Goal: Information Seeking & Learning: Check status

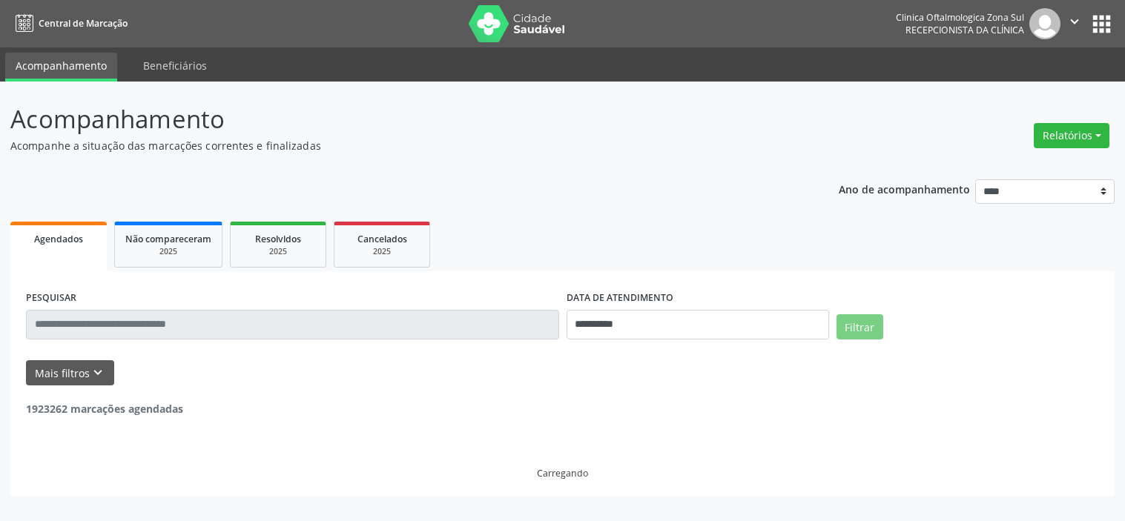
select select "*"
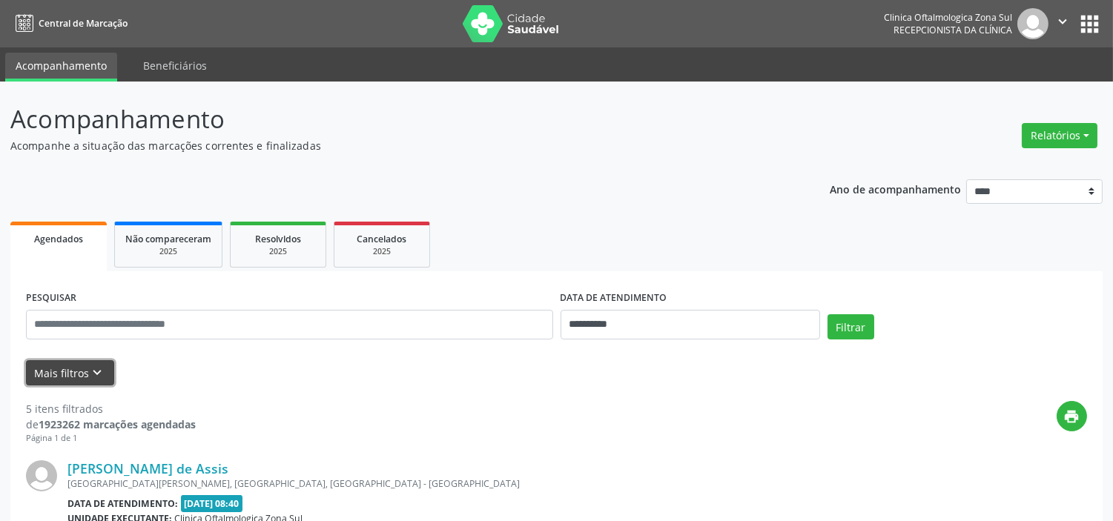
click at [99, 377] on icon "keyboard_arrow_down" at bounding box center [98, 373] width 16 height 16
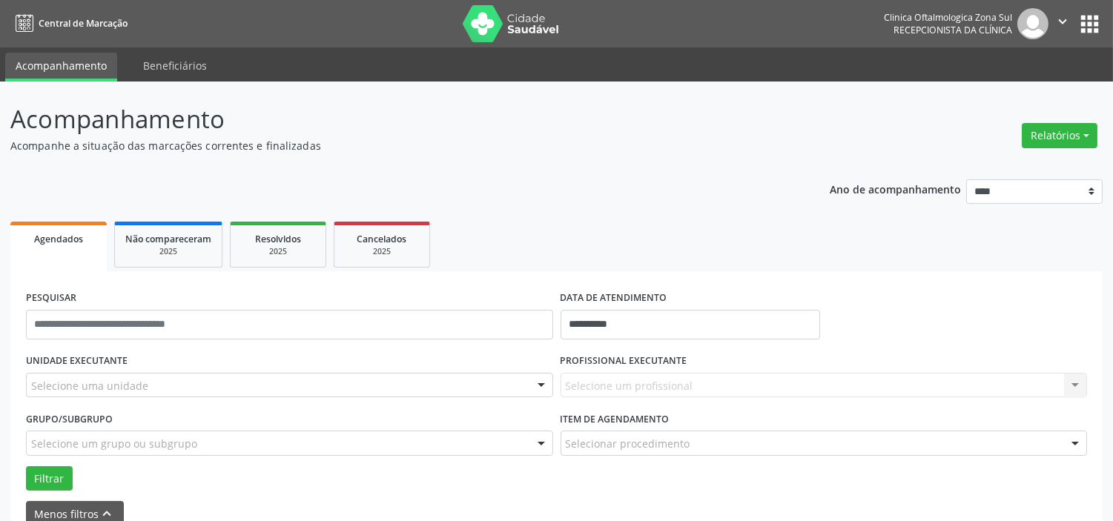
click at [180, 386] on div "Selecione uma unidade" at bounding box center [289, 385] width 527 height 25
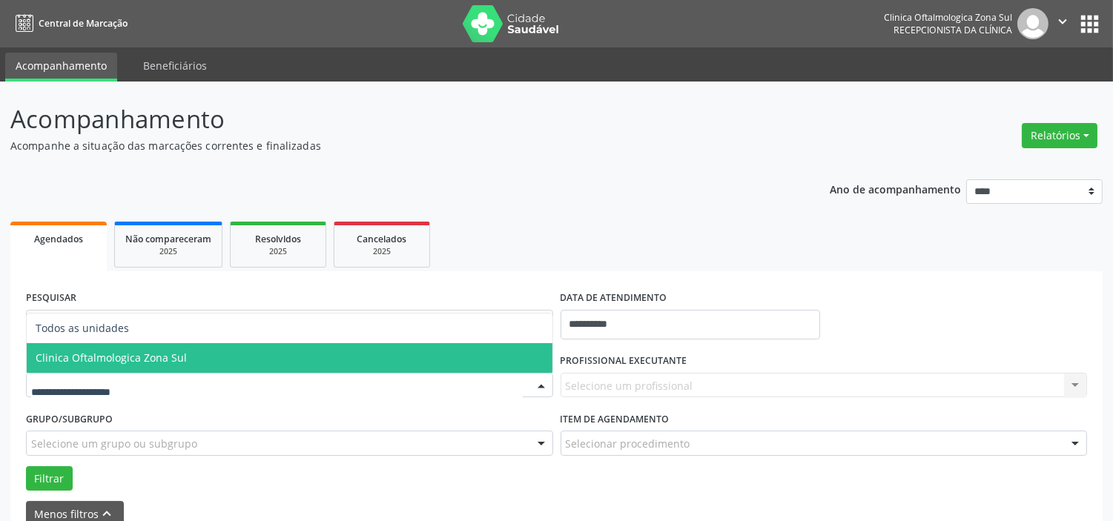
click at [200, 361] on span "Clinica Oftalmologica Zona Sul" at bounding box center [290, 358] width 526 height 30
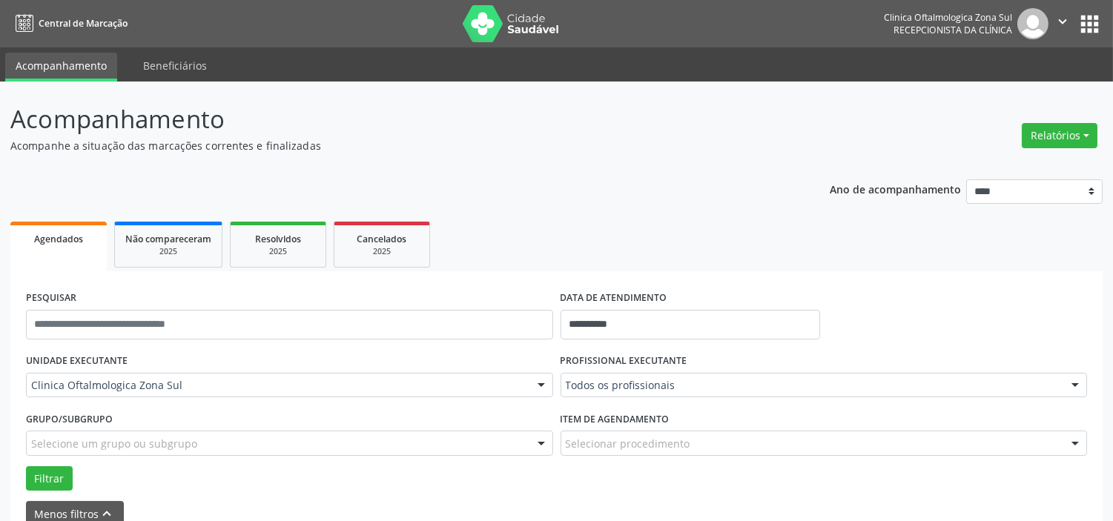
click at [206, 443] on div "Selecione um grupo ou subgrupo" at bounding box center [289, 443] width 527 height 25
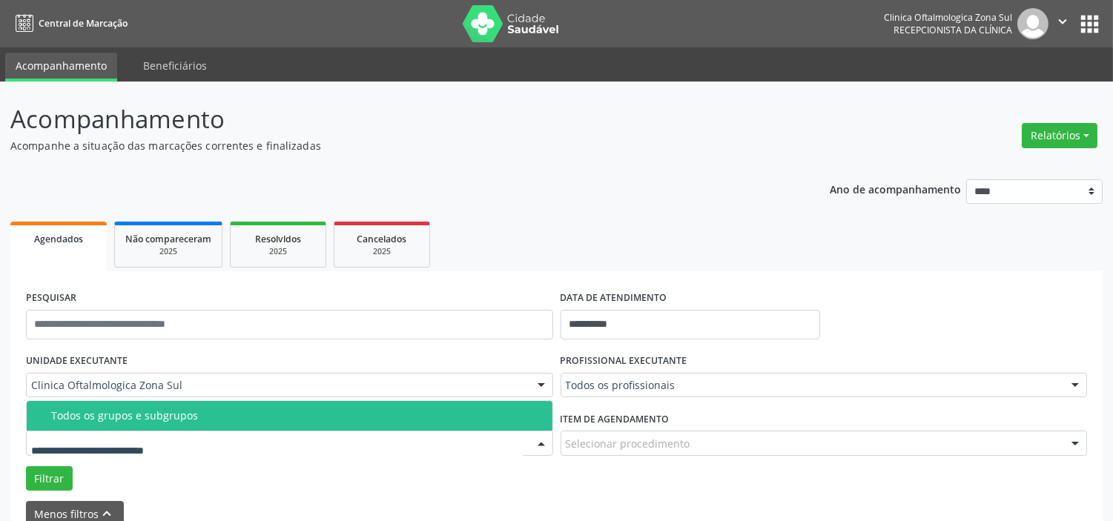
click at [214, 420] on div "Todos os grupos e subgrupos" at bounding box center [297, 416] width 492 height 12
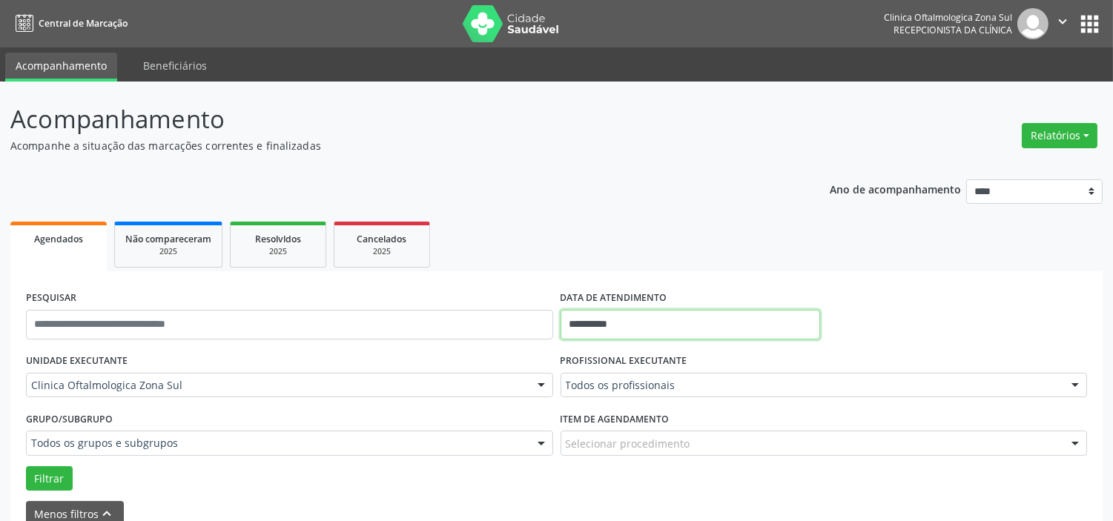
click at [710, 325] on input "**********" at bounding box center [691, 325] width 260 height 30
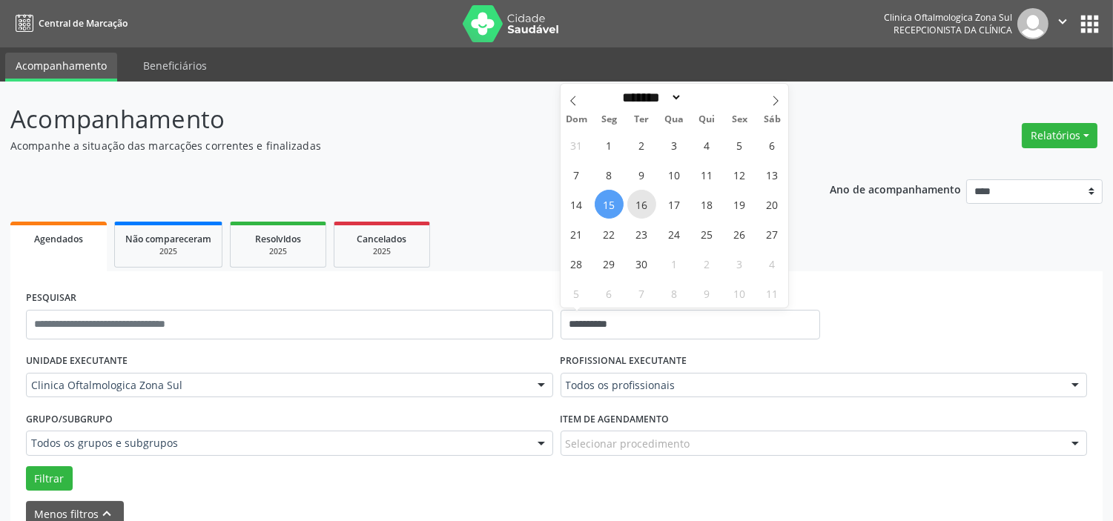
click at [642, 202] on span "16" at bounding box center [641, 204] width 29 height 29
type input "**********"
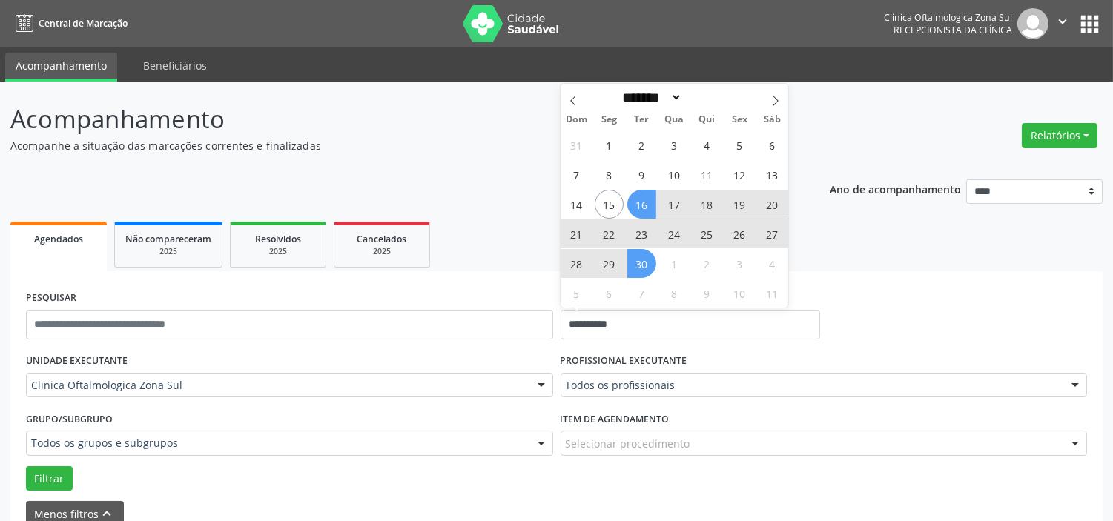
click at [645, 267] on span "30" at bounding box center [641, 263] width 29 height 29
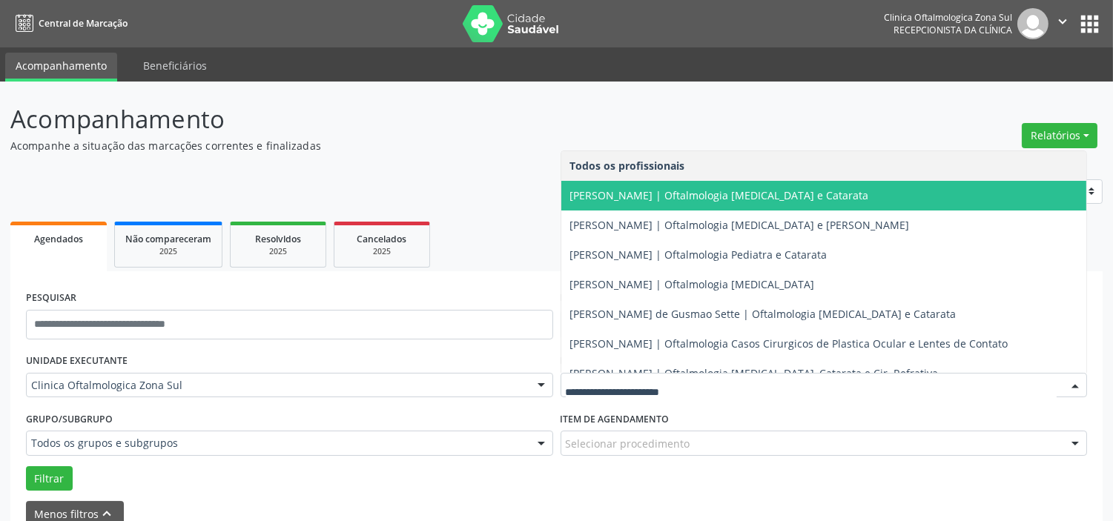
click at [646, 189] on span "[PERSON_NAME] | Oftalmologia [MEDICAL_DATA] e Catarata" at bounding box center [719, 195] width 299 height 14
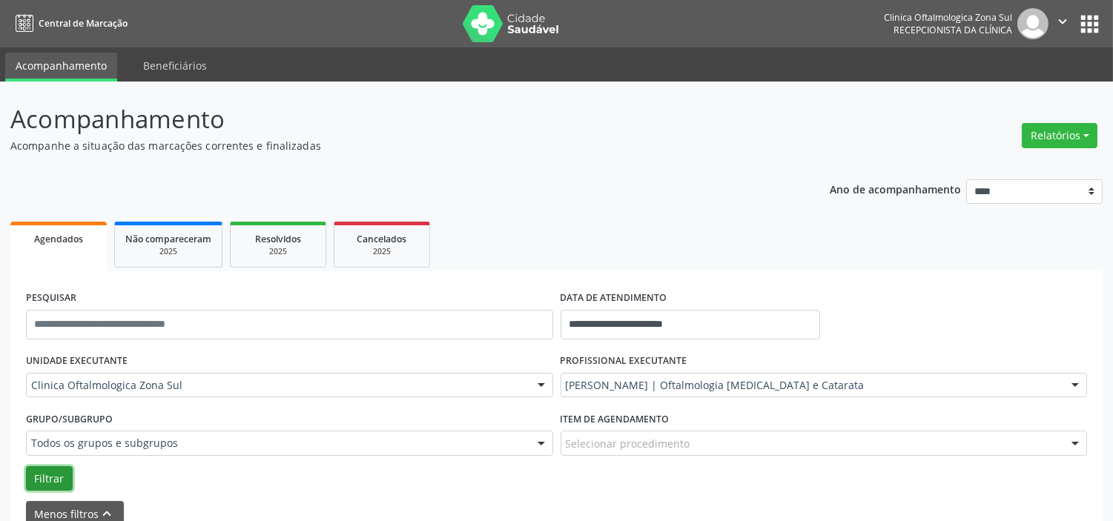
click at [59, 478] on button "Filtrar" at bounding box center [49, 478] width 47 height 25
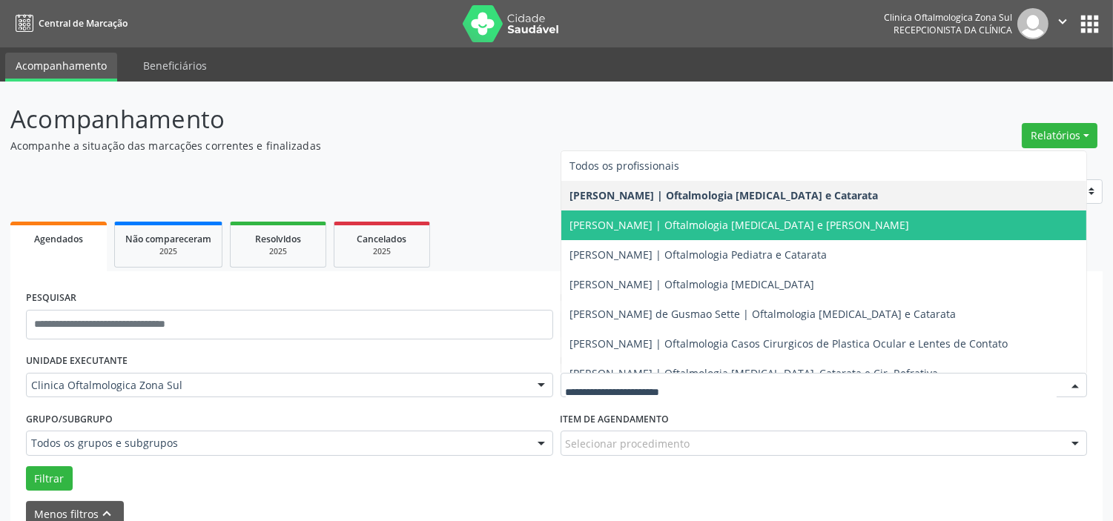
click at [620, 374] on div at bounding box center [824, 385] width 527 height 25
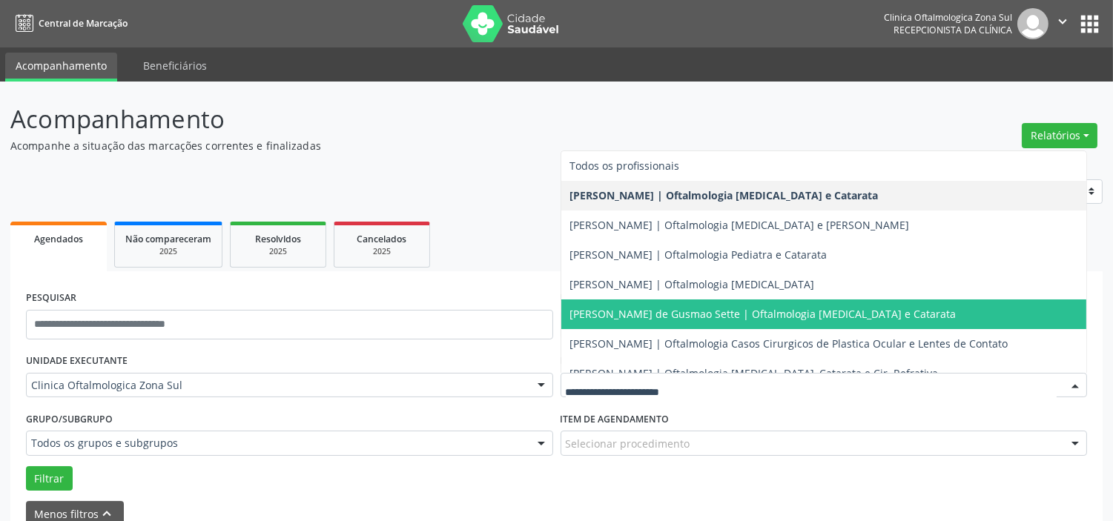
scroll to position [134, 0]
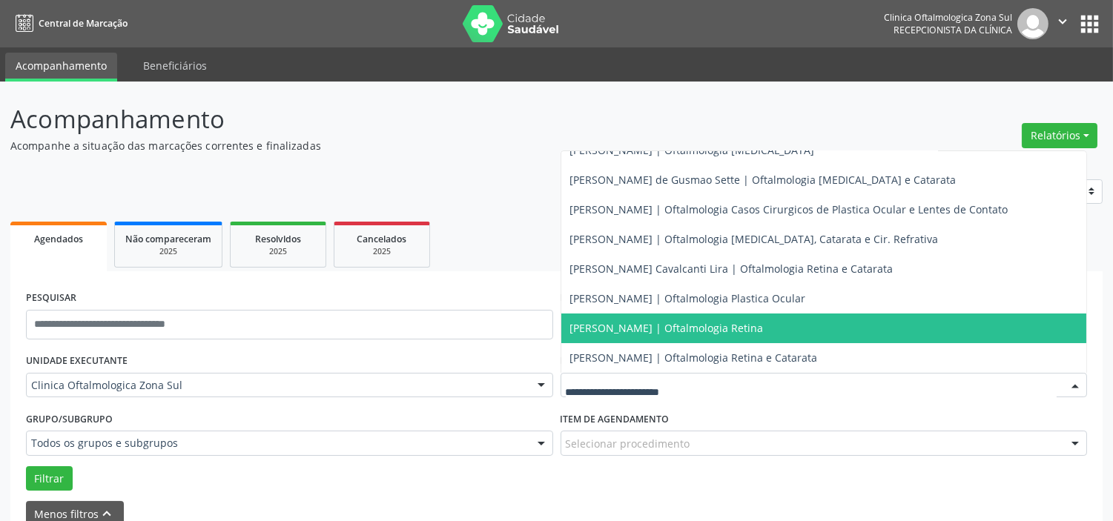
click at [624, 326] on span "[PERSON_NAME] | Oftalmologia Retina" at bounding box center [667, 328] width 194 height 14
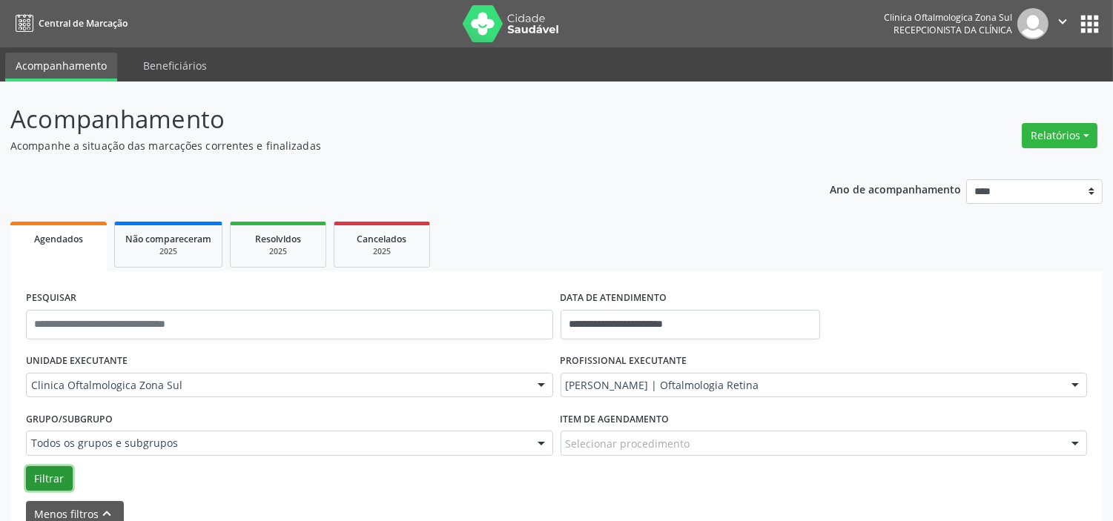
click at [64, 479] on button "Filtrar" at bounding box center [49, 478] width 47 height 25
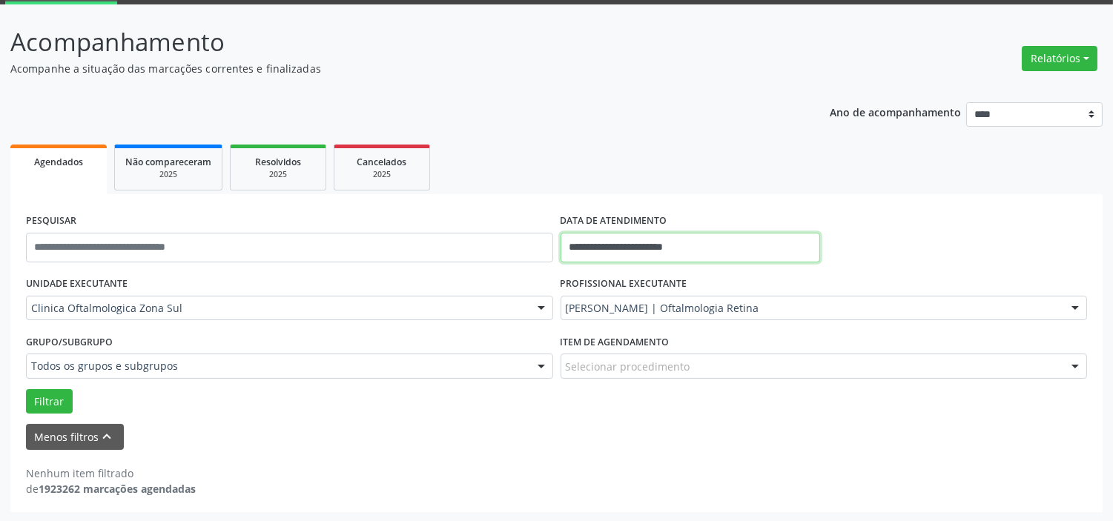
click at [716, 245] on input "**********" at bounding box center [691, 248] width 260 height 30
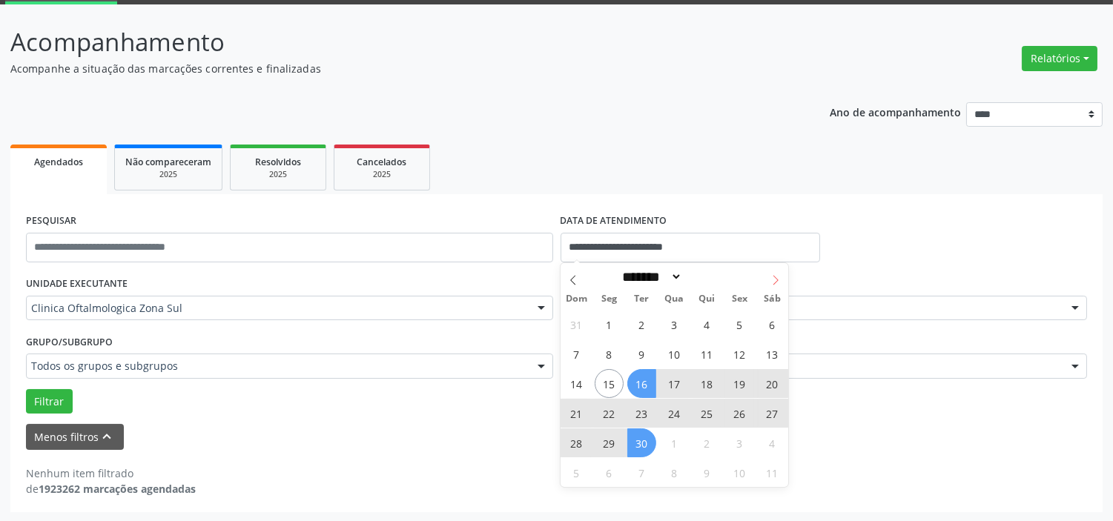
click at [776, 287] on span at bounding box center [775, 275] width 25 height 25
select select "*"
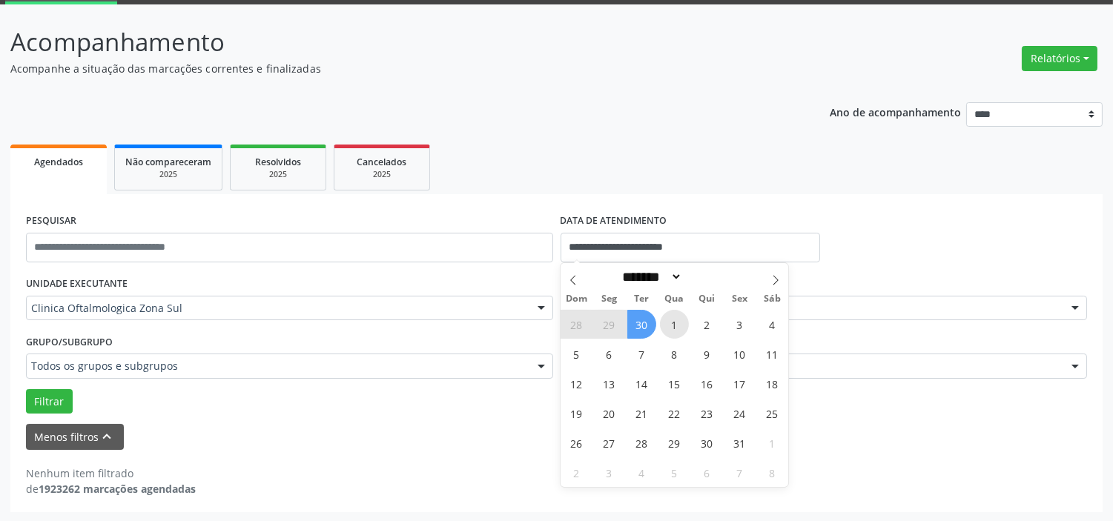
click at [678, 323] on span "1" at bounding box center [674, 324] width 29 height 29
type input "**********"
click at [777, 277] on icon at bounding box center [776, 280] width 10 height 10
select select "**"
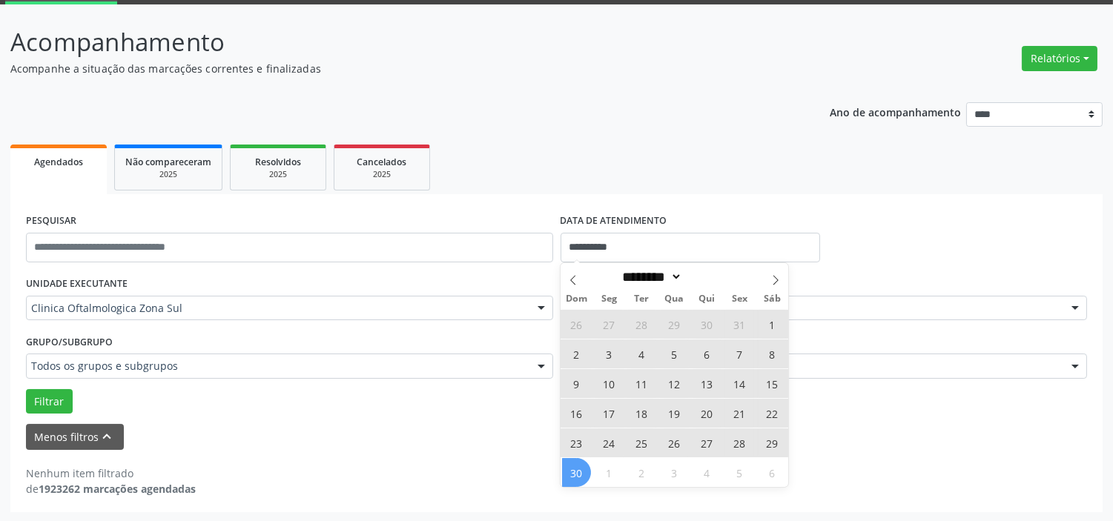
click at [582, 476] on span "30" at bounding box center [576, 472] width 29 height 29
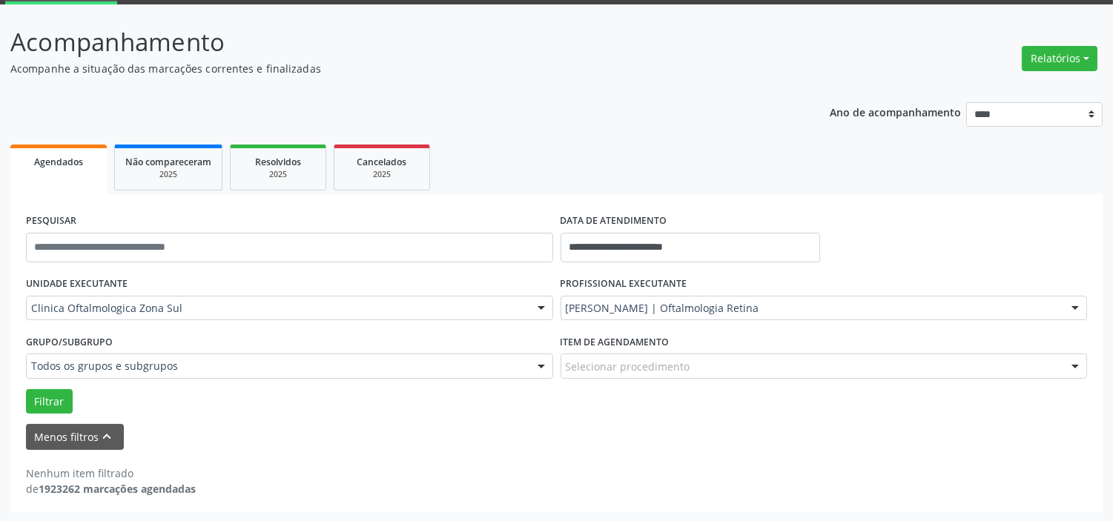
click at [673, 298] on div "[PERSON_NAME] | Oftalmologia Retina" at bounding box center [824, 308] width 527 height 25
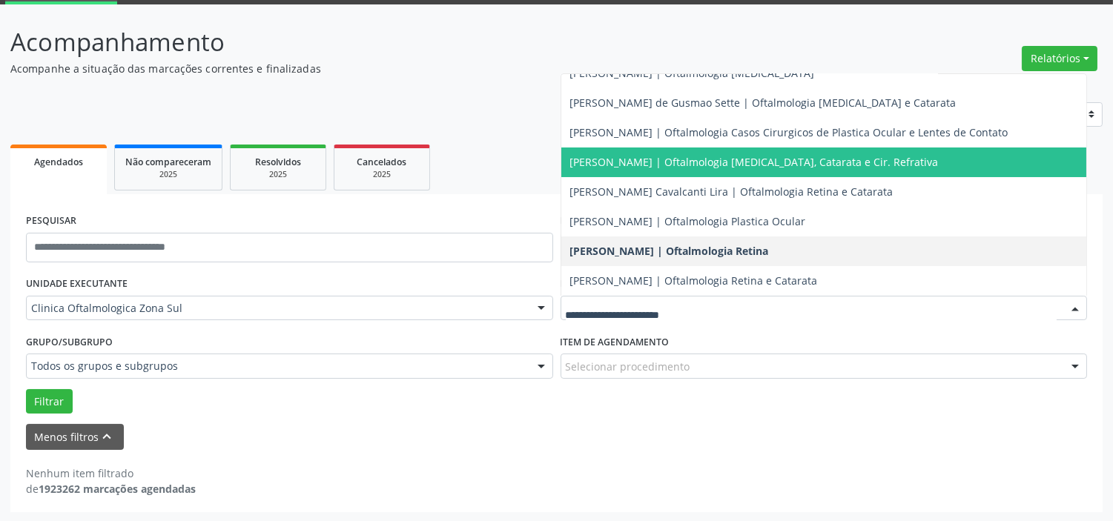
click at [682, 162] on span "[PERSON_NAME] | Oftalmologia [MEDICAL_DATA], Catarata e Cir. Refrativa" at bounding box center [754, 162] width 369 height 14
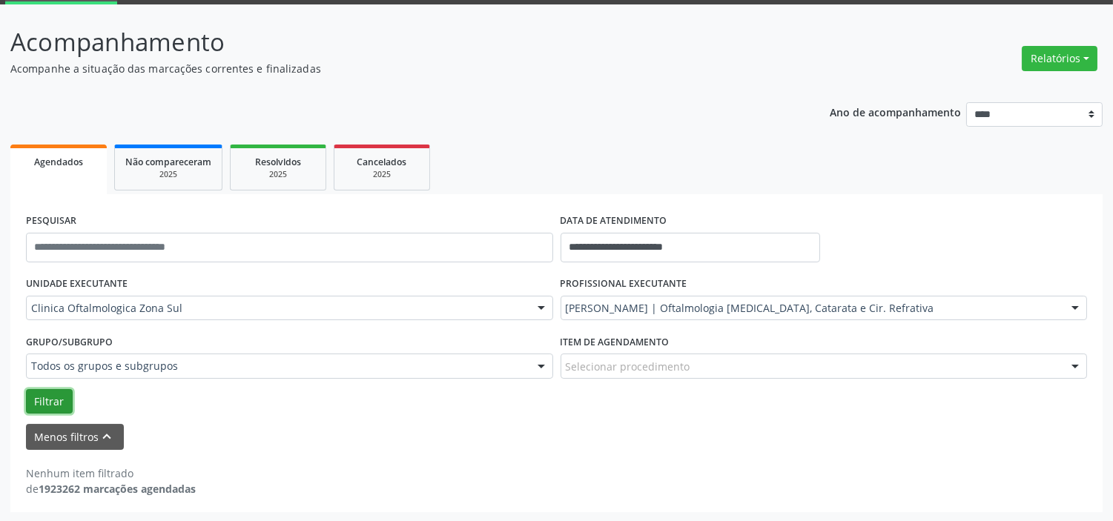
click at [35, 397] on button "Filtrar" at bounding box center [49, 401] width 47 height 25
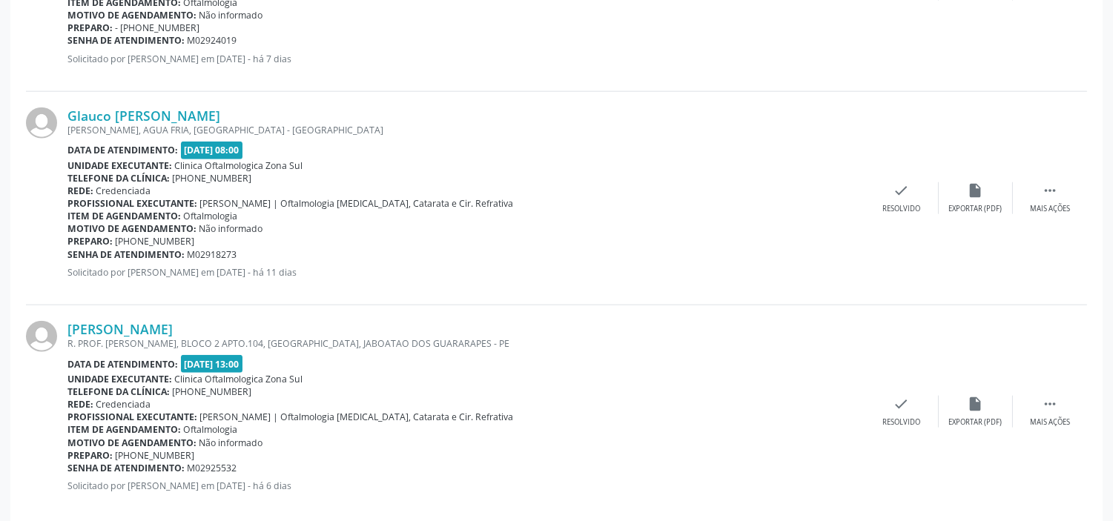
scroll to position [3339, 0]
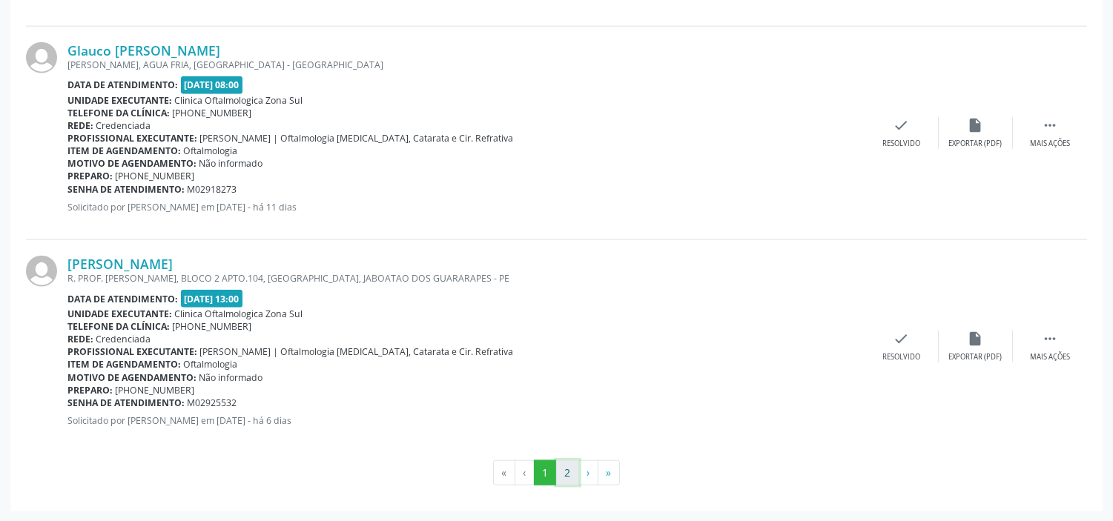
click at [559, 470] on button "2" at bounding box center [567, 473] width 23 height 25
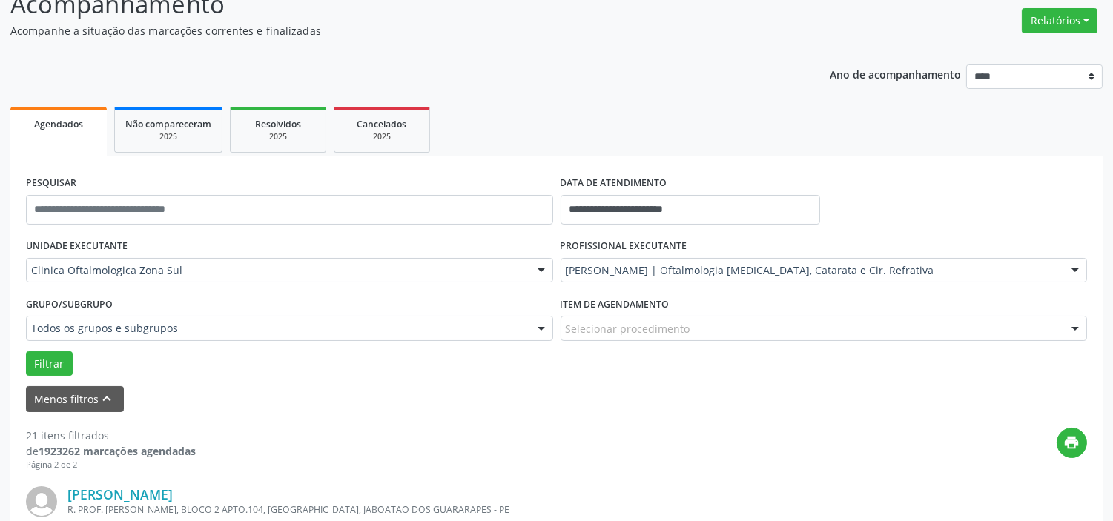
scroll to position [0, 0]
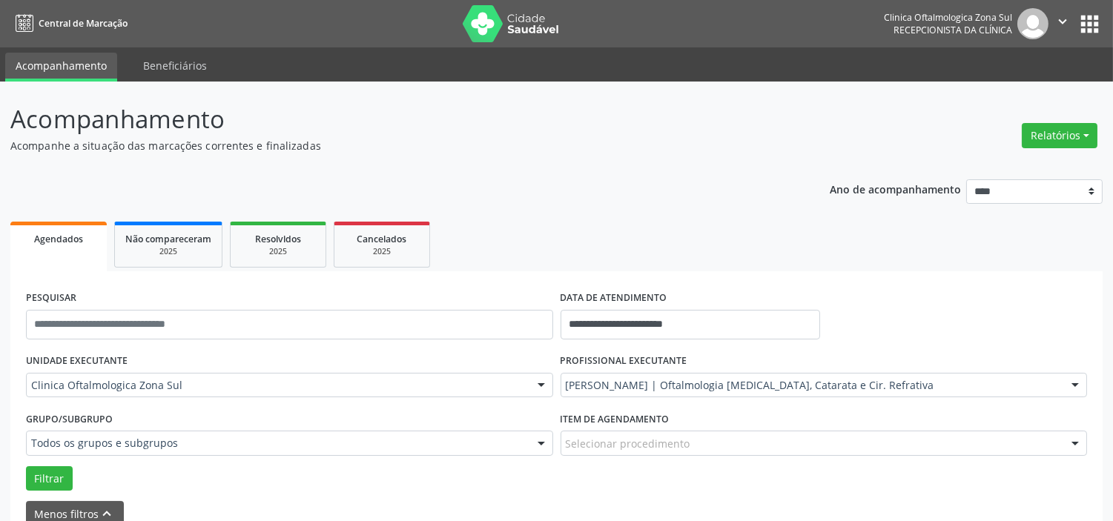
click at [1066, 17] on icon "" at bounding box center [1063, 21] width 16 height 16
click at [1027, 85] on link "Sair" at bounding box center [1025, 90] width 102 height 21
